Goal: Task Accomplishment & Management: Use online tool/utility

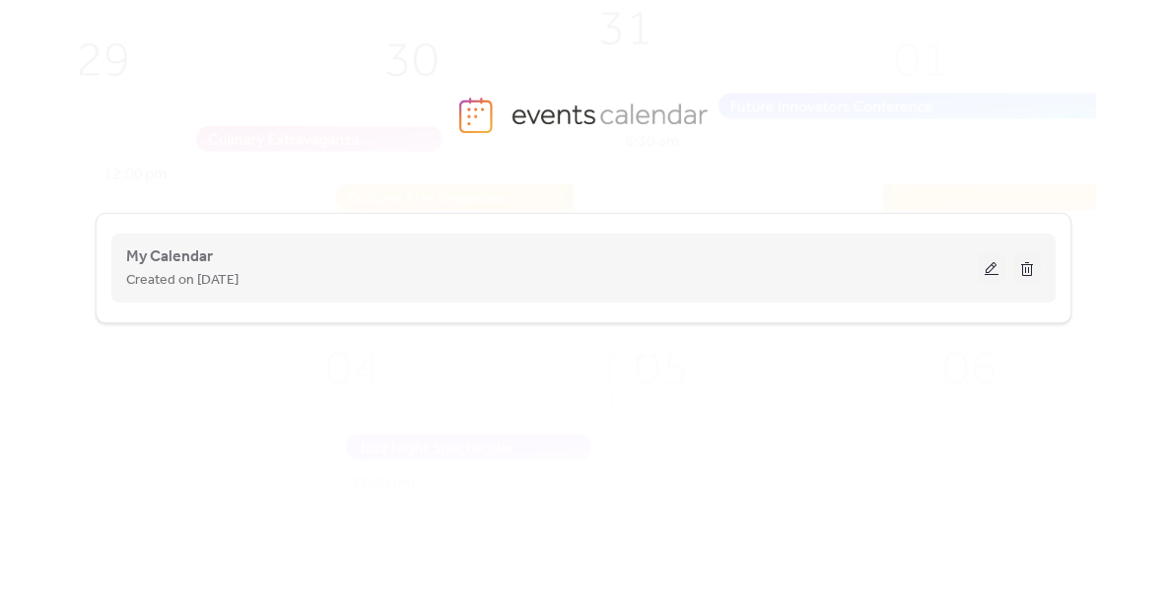
click at [285, 271] on div "Created on [DATE]" at bounding box center [551, 280] width 851 height 24
click at [186, 253] on span "My Calendar" at bounding box center [169, 257] width 87 height 24
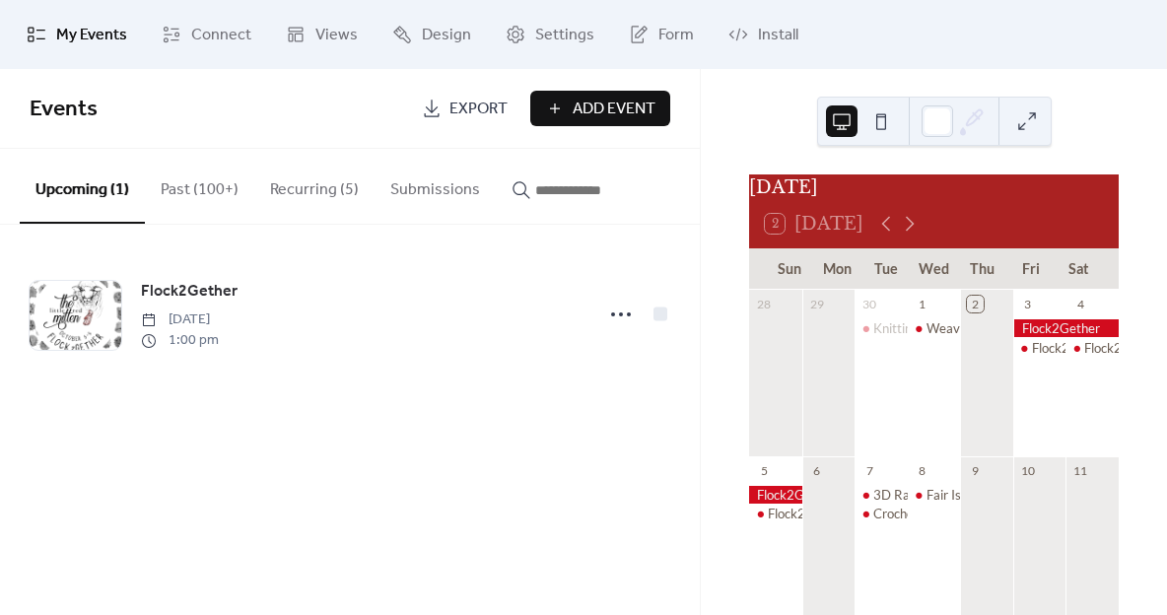
click at [1049, 334] on div at bounding box center [1065, 328] width 105 height 18
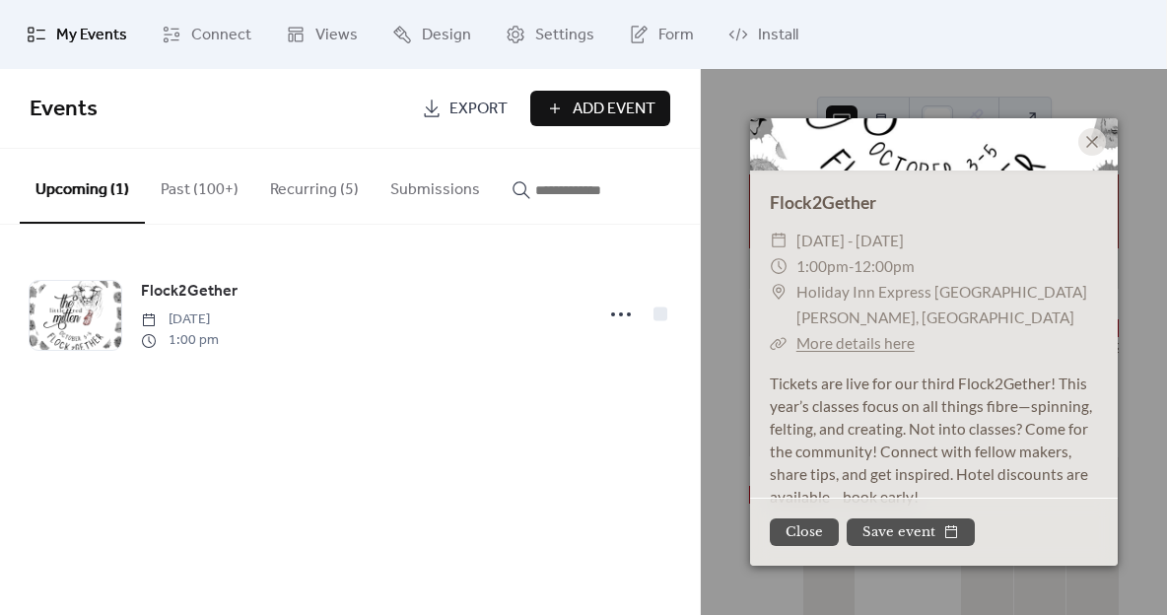
scroll to position [130, 0]
click at [803, 532] on button "Close" at bounding box center [803, 532] width 69 height 28
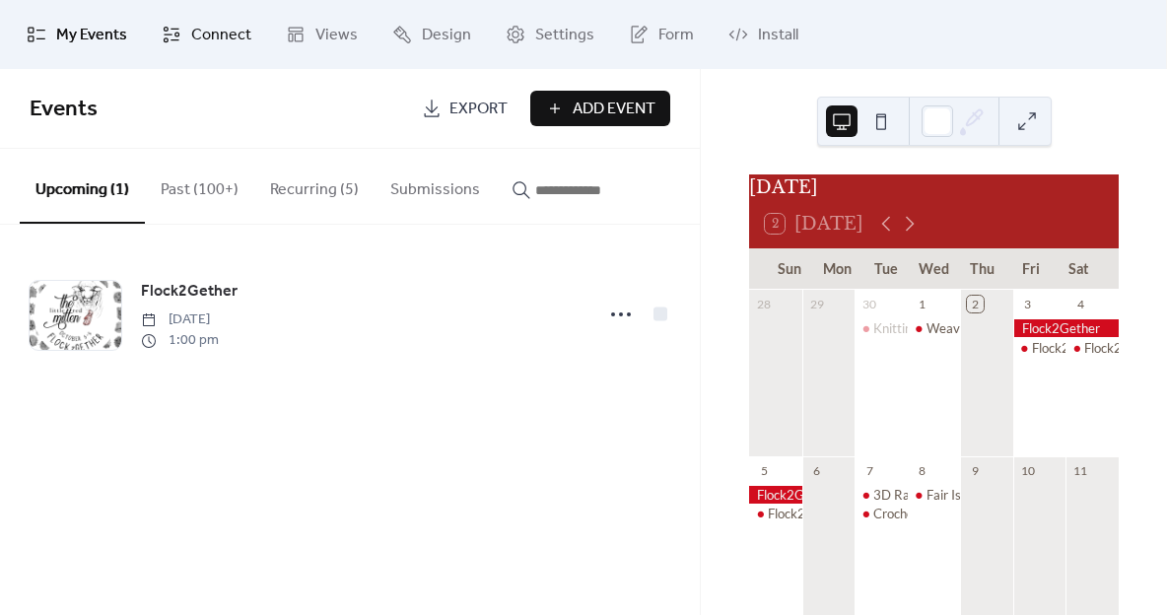
click at [222, 31] on span "Connect" at bounding box center [221, 36] width 60 height 24
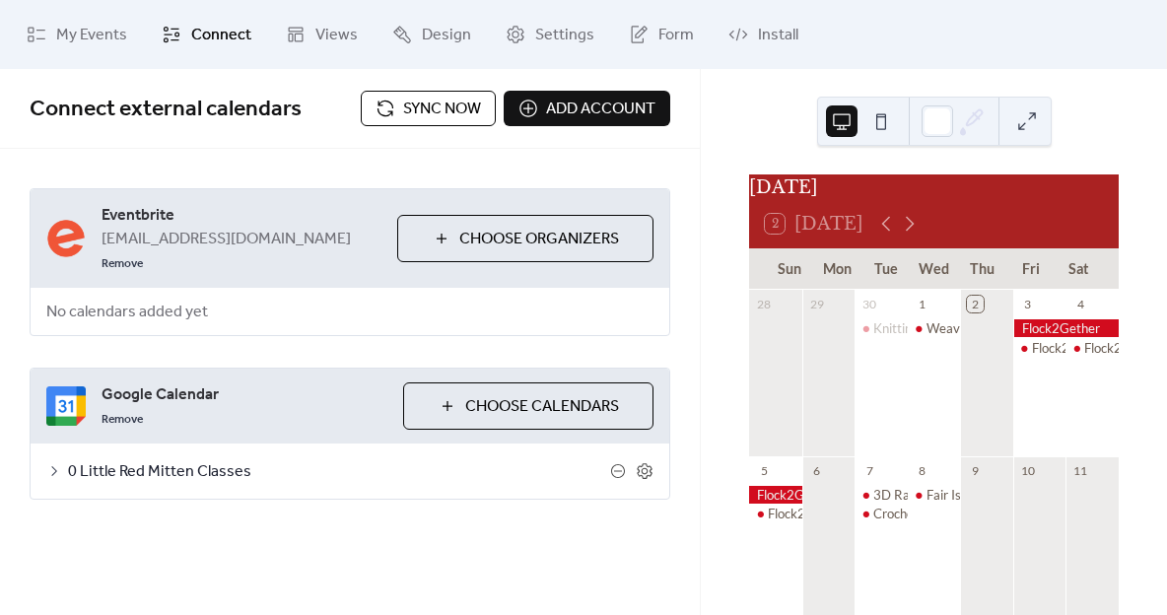
click at [519, 395] on span "Choose Calendars" at bounding box center [542, 407] width 154 height 24
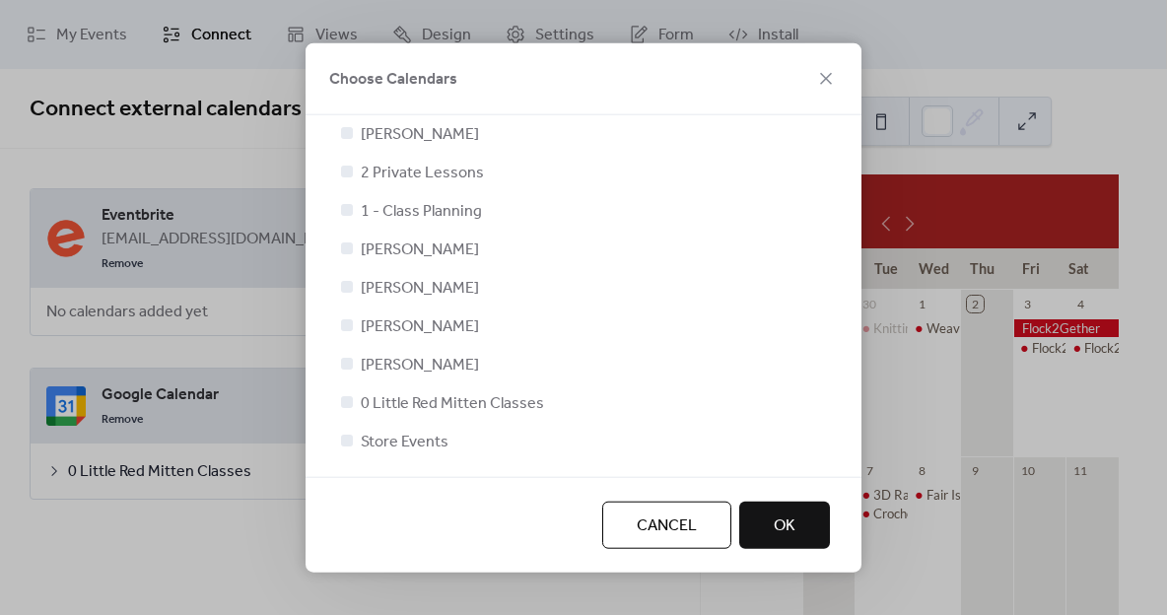
scroll to position [170, 0]
click at [348, 436] on div at bounding box center [347, 440] width 12 height 12
click at [780, 524] on span "OK" at bounding box center [784, 525] width 22 height 24
